Goal: Find specific page/section: Find specific page/section

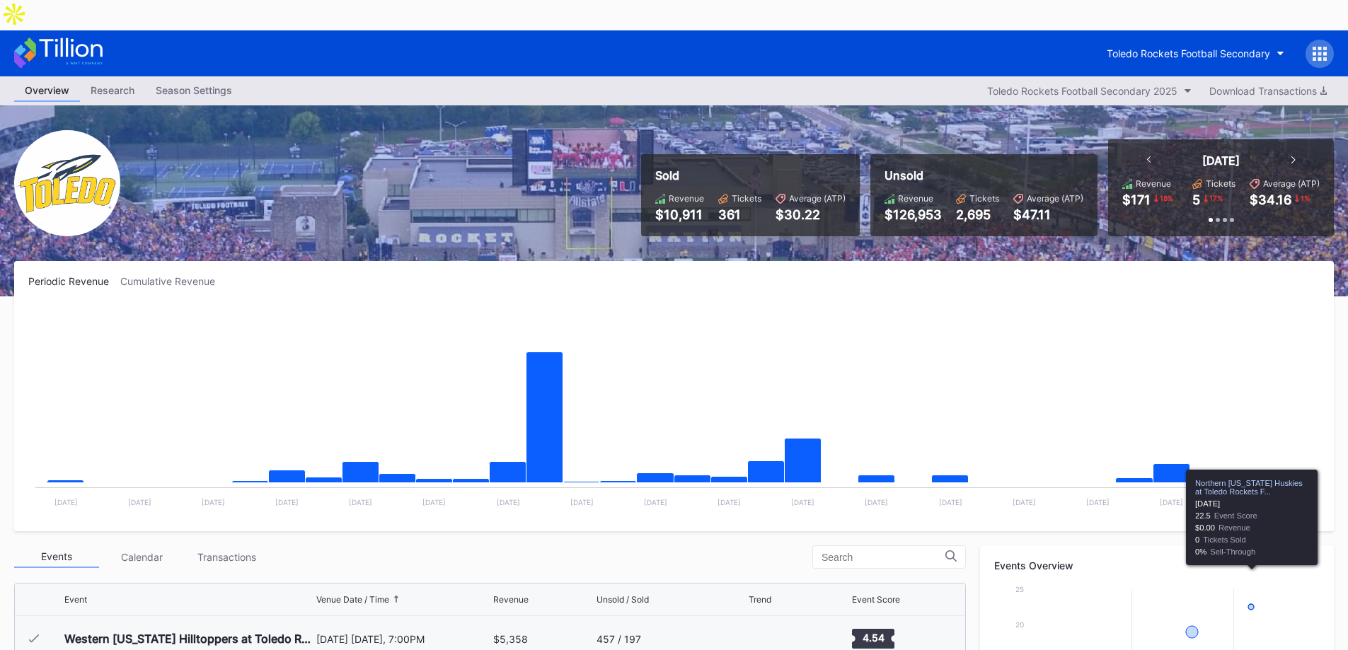
scroll to position [420, 0]
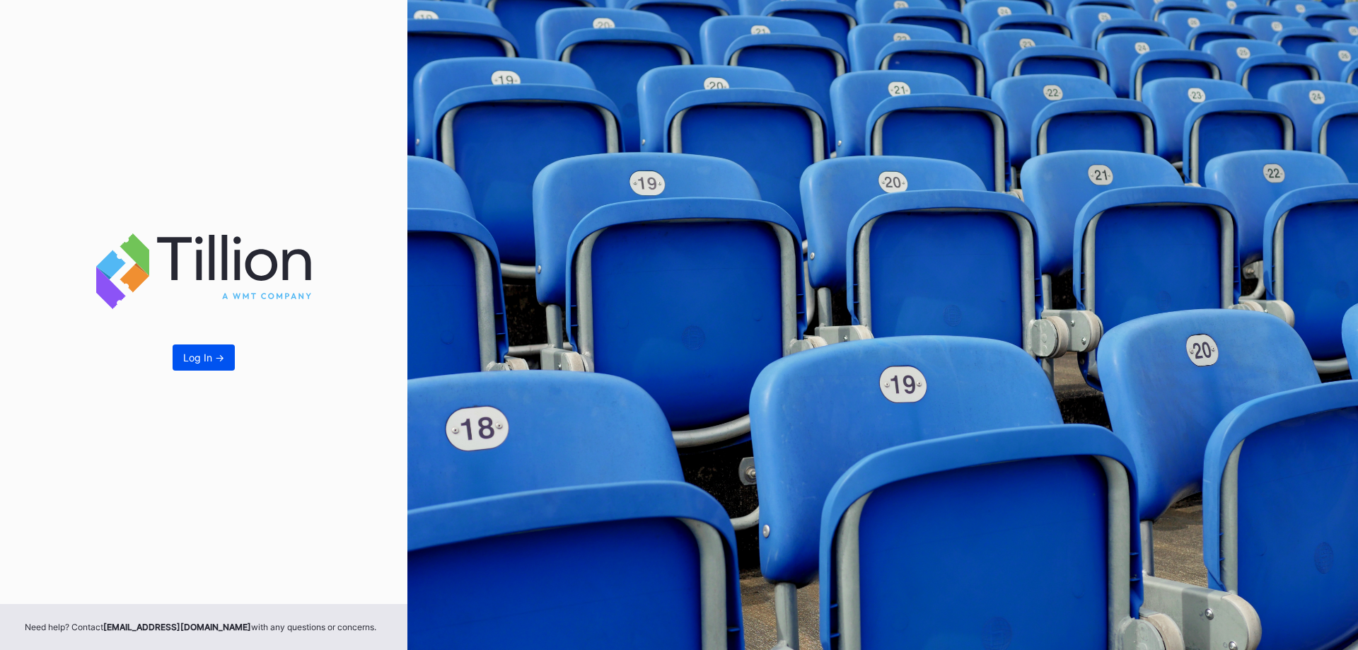
click at [175, 352] on button "Log In ->" at bounding box center [204, 358] width 62 height 26
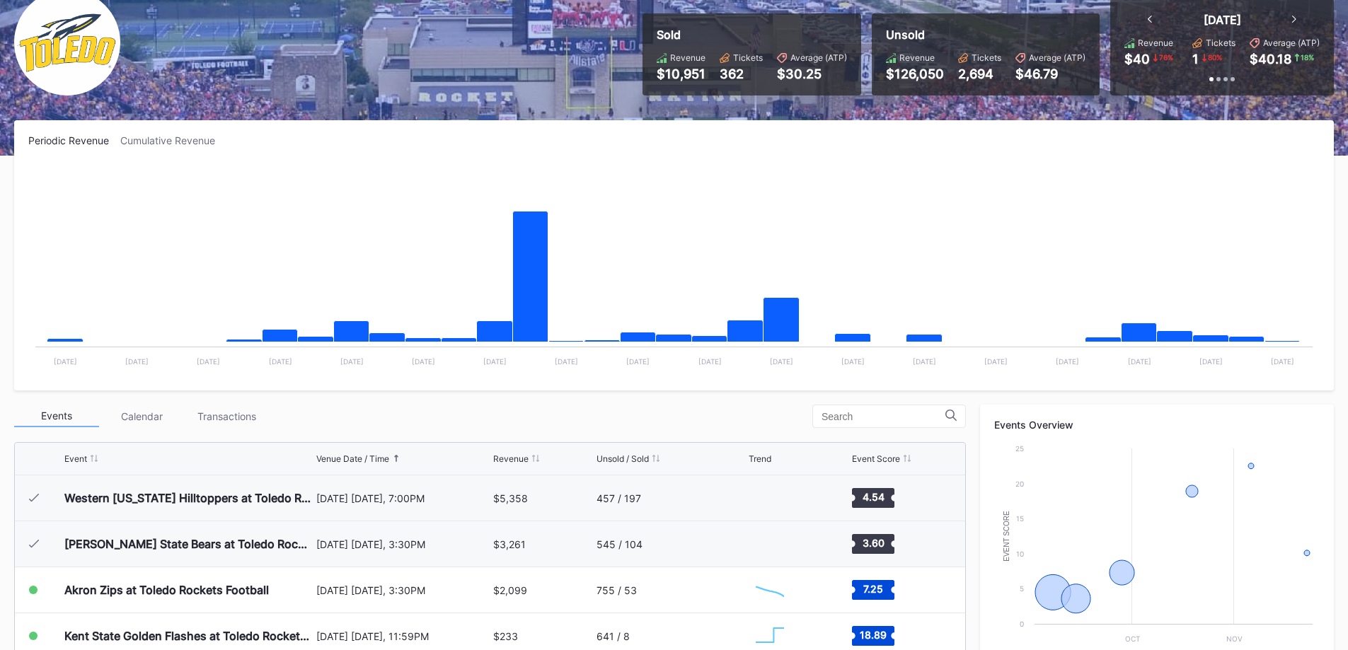
scroll to position [142, 0]
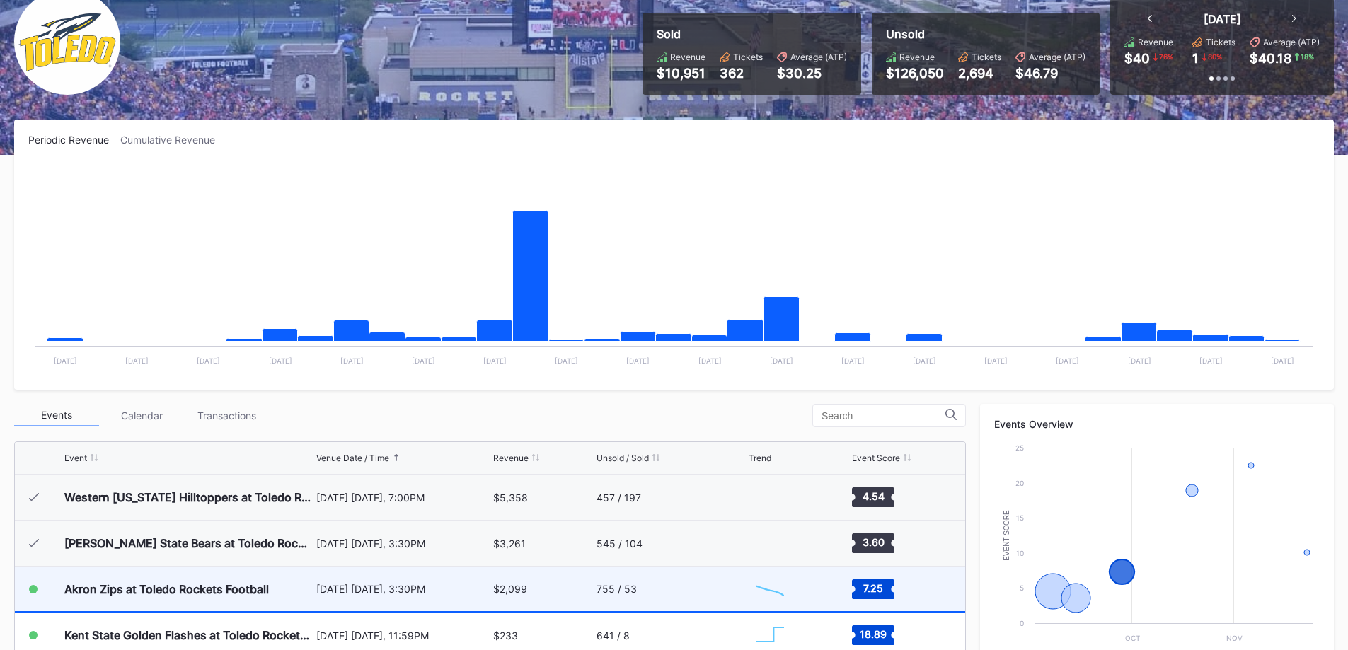
click at [241, 582] on div "Akron Zips at Toledo Rockets Football" at bounding box center [166, 589] width 204 height 14
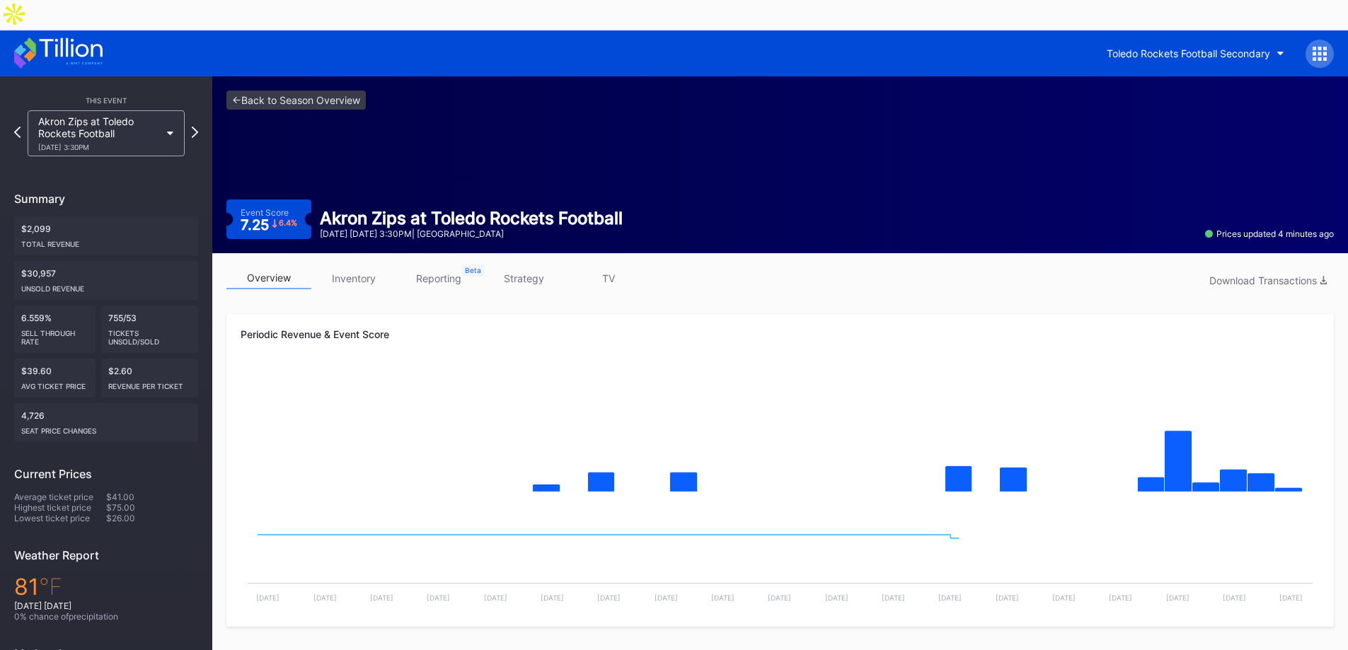
click at [461, 267] on link "reporting" at bounding box center [438, 278] width 85 height 22
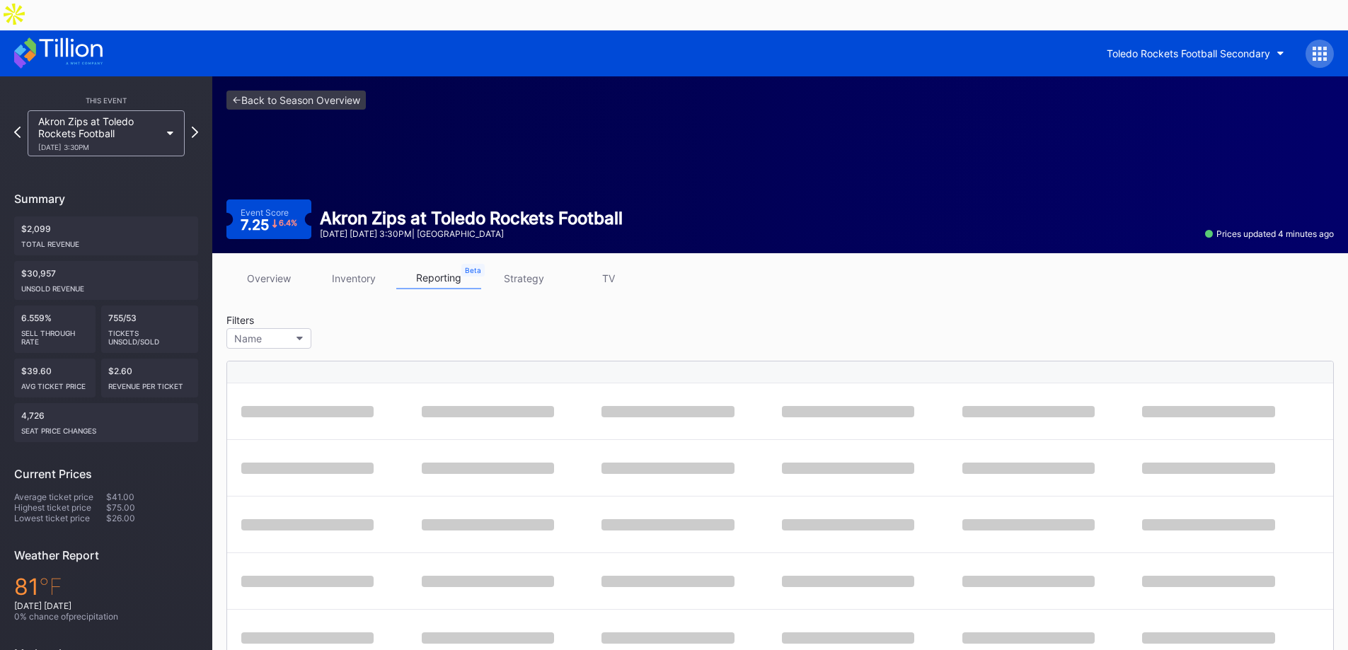
click at [345, 267] on div "overview inventory reporting strategy TV" at bounding box center [779, 281] width 1107 height 29
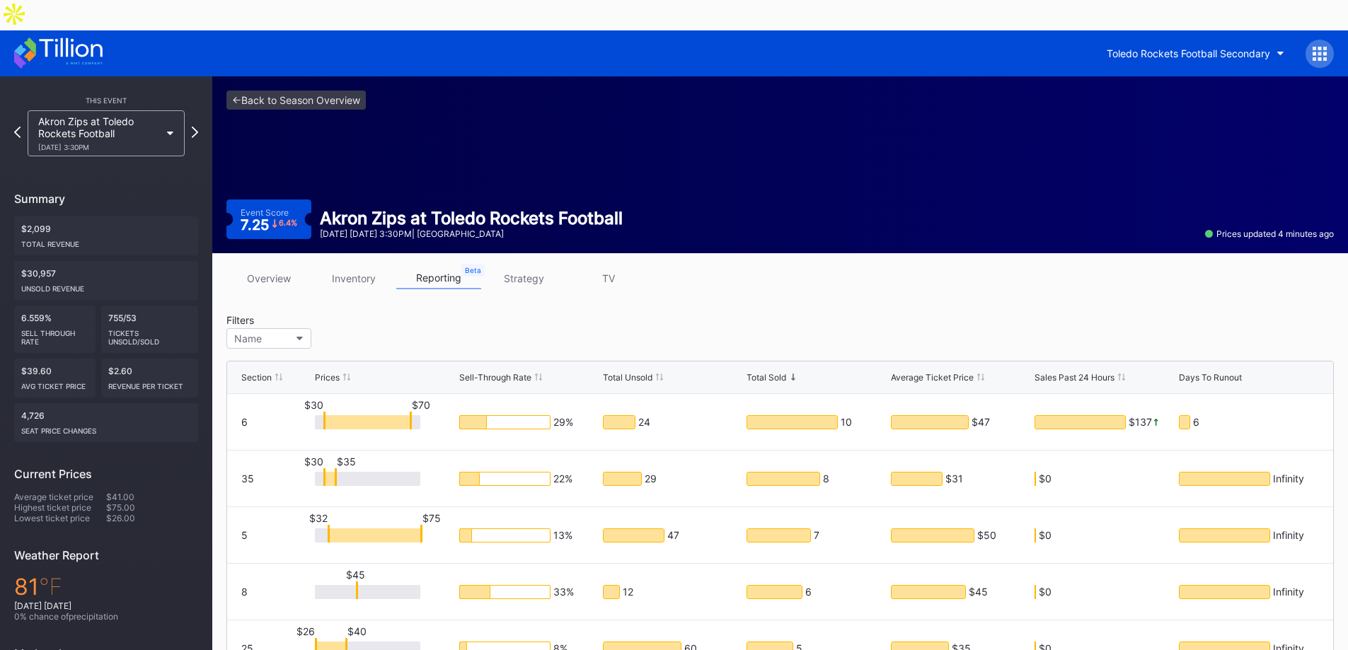
click at [529, 267] on link "strategy" at bounding box center [523, 278] width 85 height 22
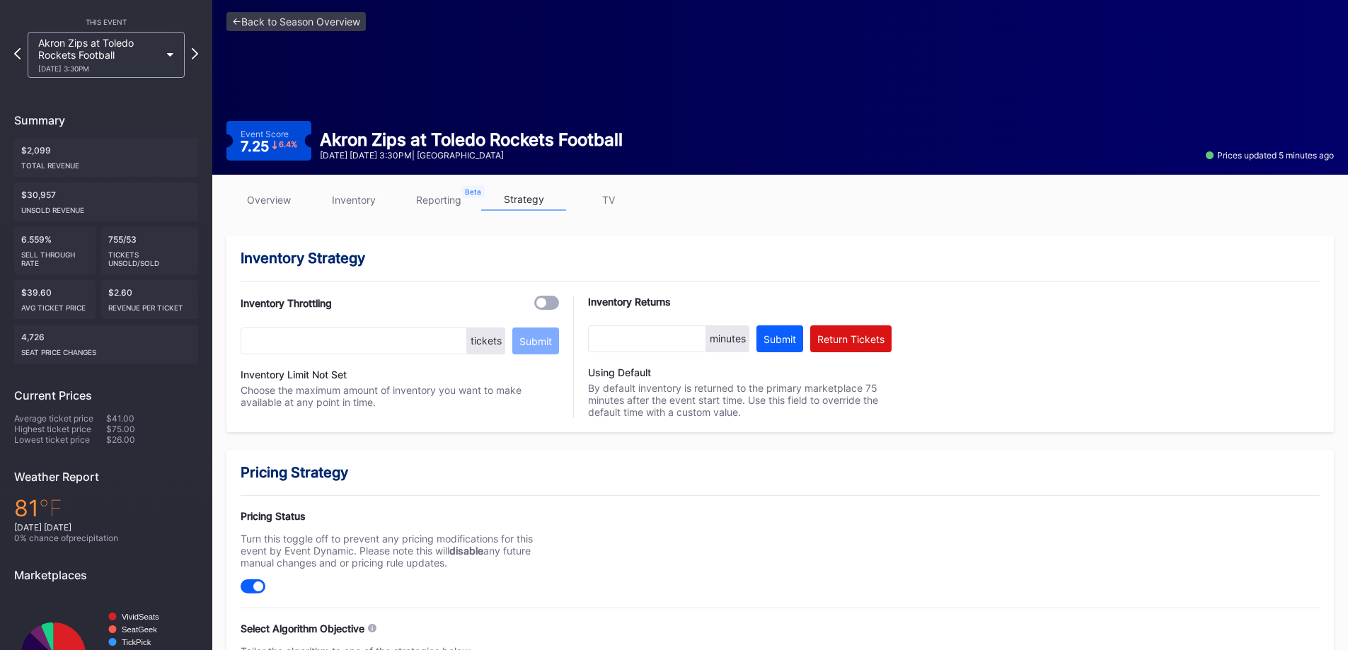
scroll to position [71, 0]
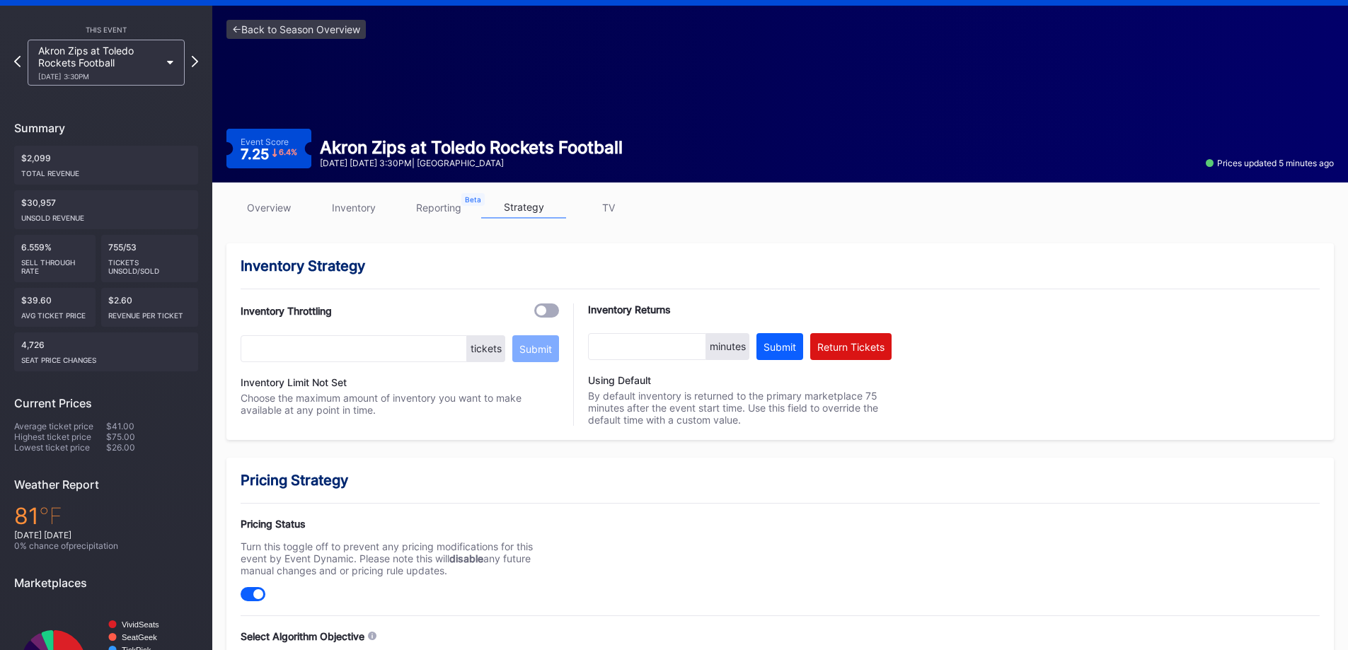
click at [272, 197] on link "overview" at bounding box center [268, 208] width 85 height 22
